Goal: Share content: Share content

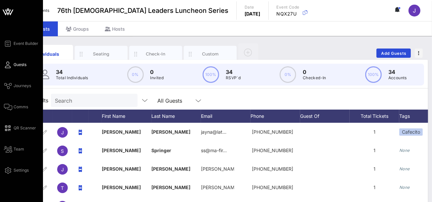
click at [18, 63] on span "Guests" at bounding box center [20, 65] width 13 height 6
click at [19, 150] on span "Team" at bounding box center [19, 149] width 11 height 6
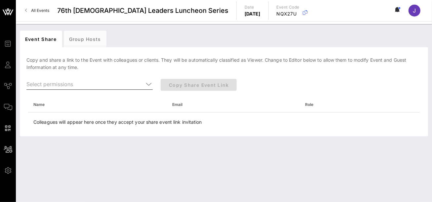
click at [137, 82] on input "text" at bounding box center [84, 84] width 117 height 11
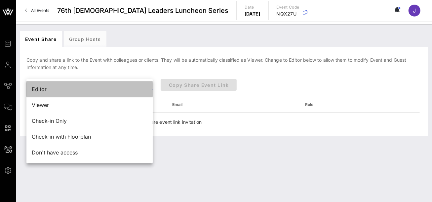
click at [77, 89] on div "Editor" at bounding box center [90, 89] width 116 height 6
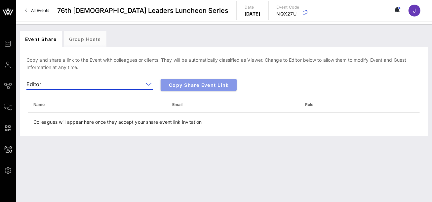
click at [209, 86] on span "Copy Share Event Link" at bounding box center [198, 85] width 65 height 6
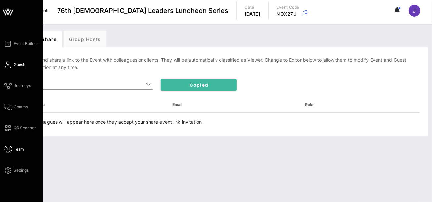
click at [10, 64] on icon at bounding box center [8, 64] width 8 height 1
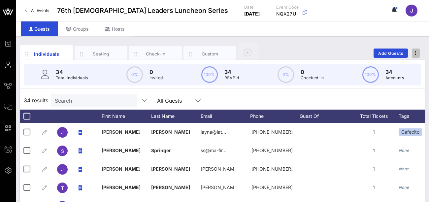
click at [414, 53] on span "button" at bounding box center [416, 53] width 8 height 5
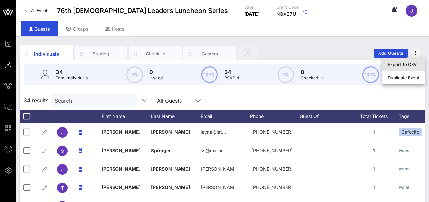
click at [405, 63] on div "Export To CSV" at bounding box center [404, 64] width 32 height 5
